Goal: Task Accomplishment & Management: Use online tool/utility

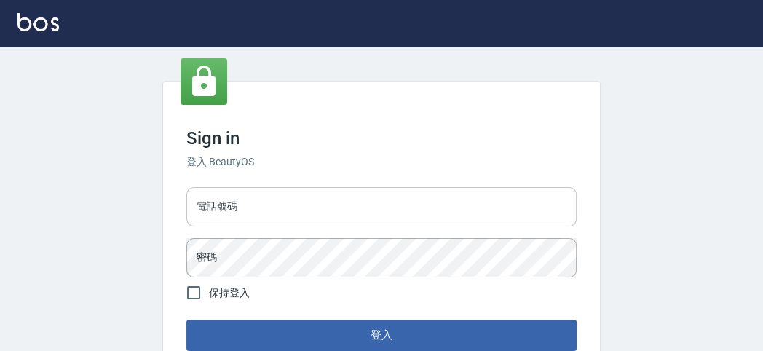
click at [226, 202] on div "電話號碼 電話號碼" at bounding box center [381, 206] width 390 height 39
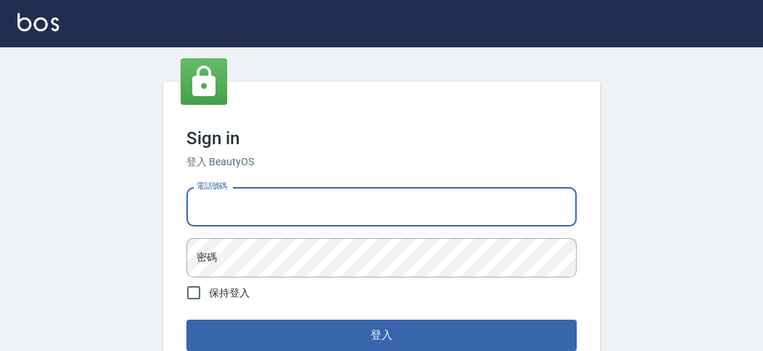
type input "0227680203"
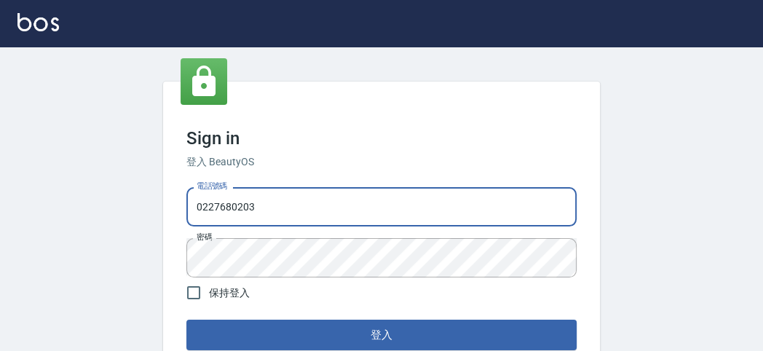
click at [228, 205] on input "0227680203" at bounding box center [381, 206] width 390 height 39
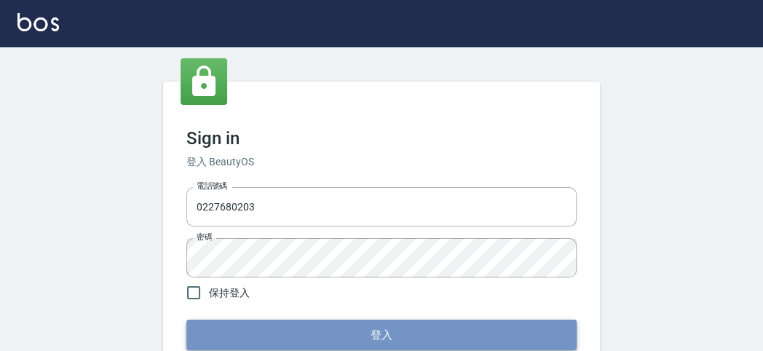
click at [370, 336] on button "登入" at bounding box center [381, 335] width 390 height 31
